Goal: Task Accomplishment & Management: Manage account settings

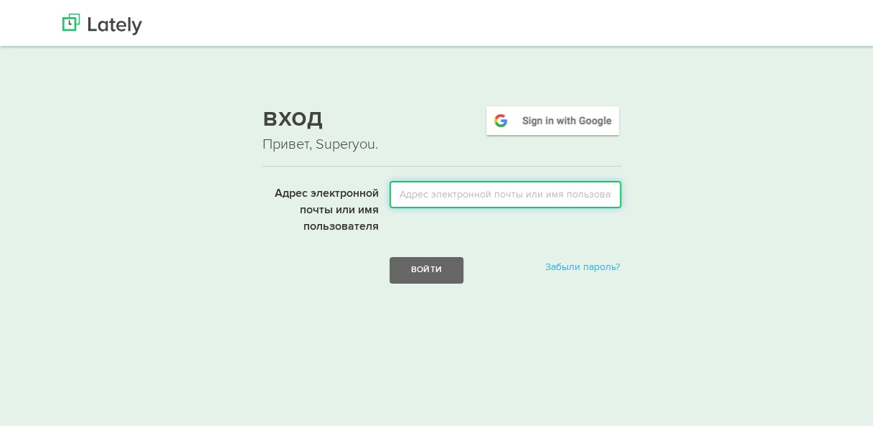
click at [414, 190] on input "Адрес электронной почты или имя пользователя" at bounding box center [506, 191] width 232 height 27
click at [423, 191] on input "Адрес электронной почты или имя пользователя" at bounding box center [506, 191] width 232 height 27
type input "bonumaiiaeva"
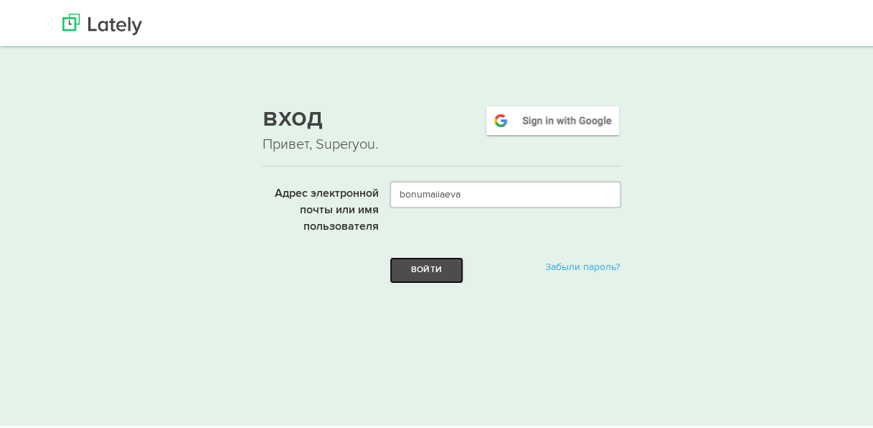
click at [446, 274] on button "Войти" at bounding box center [427, 267] width 74 height 27
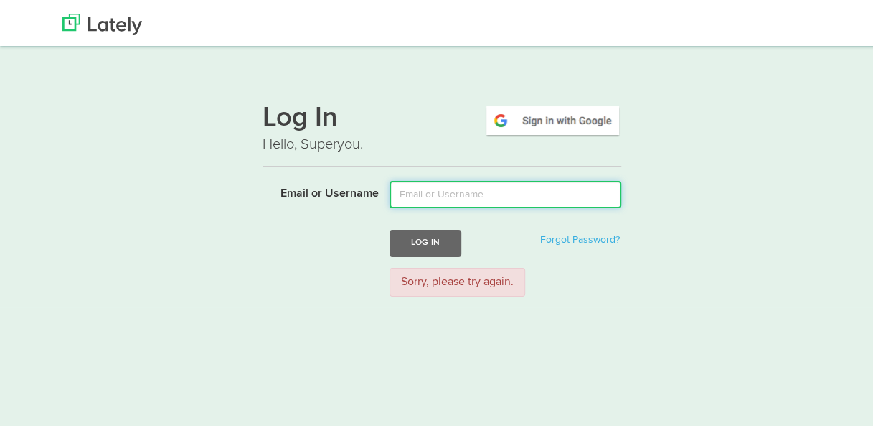
click at [436, 193] on input "Email or Username" at bounding box center [506, 191] width 232 height 27
type input "bonu2211"
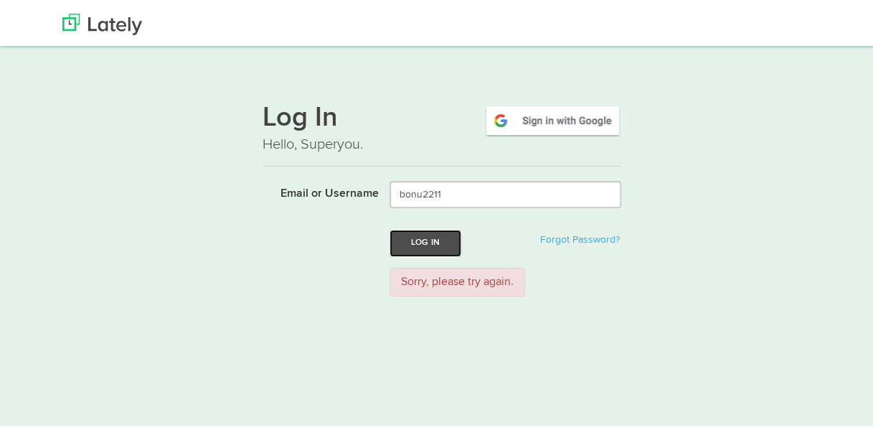
click at [413, 247] on button "Log In" at bounding box center [426, 240] width 72 height 27
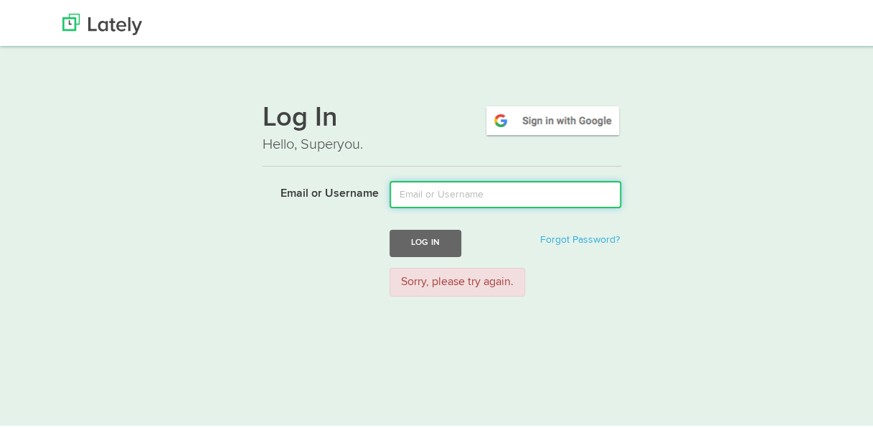
click at [430, 191] on input "Email or Username" at bounding box center [506, 191] width 232 height 27
click at [428, 189] on input "Email or Username" at bounding box center [506, 191] width 232 height 27
type input "bonu@mail.ru"
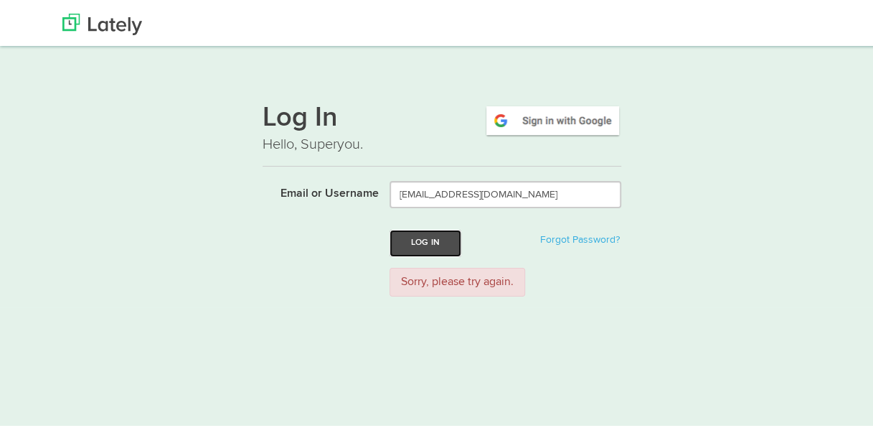
click at [433, 245] on button "Log In" at bounding box center [426, 240] width 72 height 27
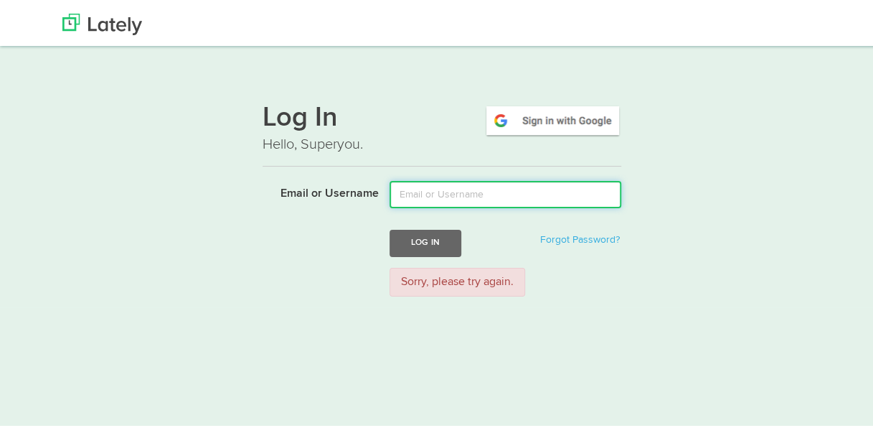
click at [396, 189] on input "Email or Username" at bounding box center [506, 191] width 232 height 27
type input "[EMAIL_ADDRESS][DOMAIN_NAME]"
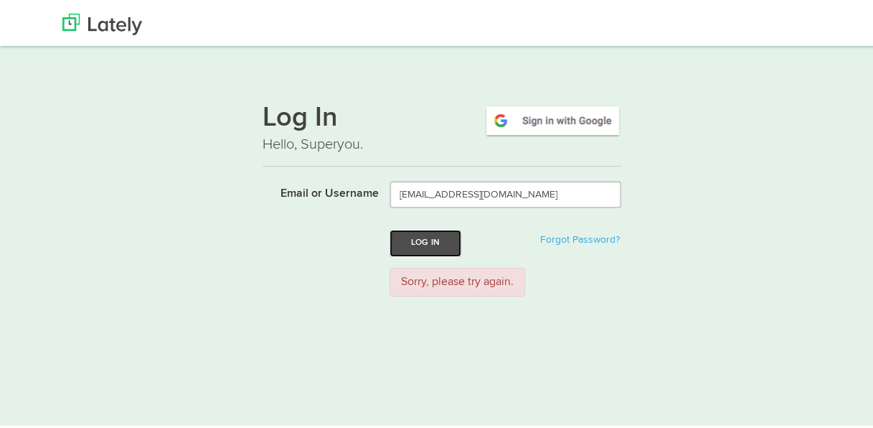
click at [436, 249] on button "Log In" at bounding box center [426, 240] width 72 height 27
